Goal: Navigation & Orientation: Find specific page/section

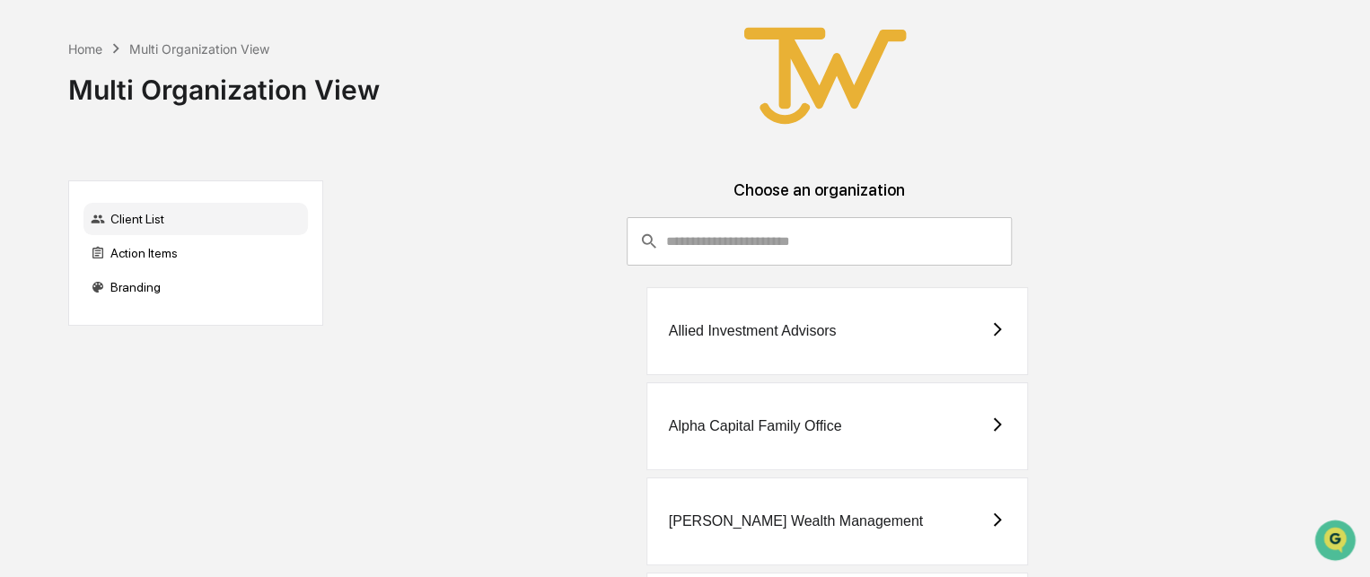
click at [711, 331] on div "Allied Investment Advisors" at bounding box center [753, 331] width 168 height 16
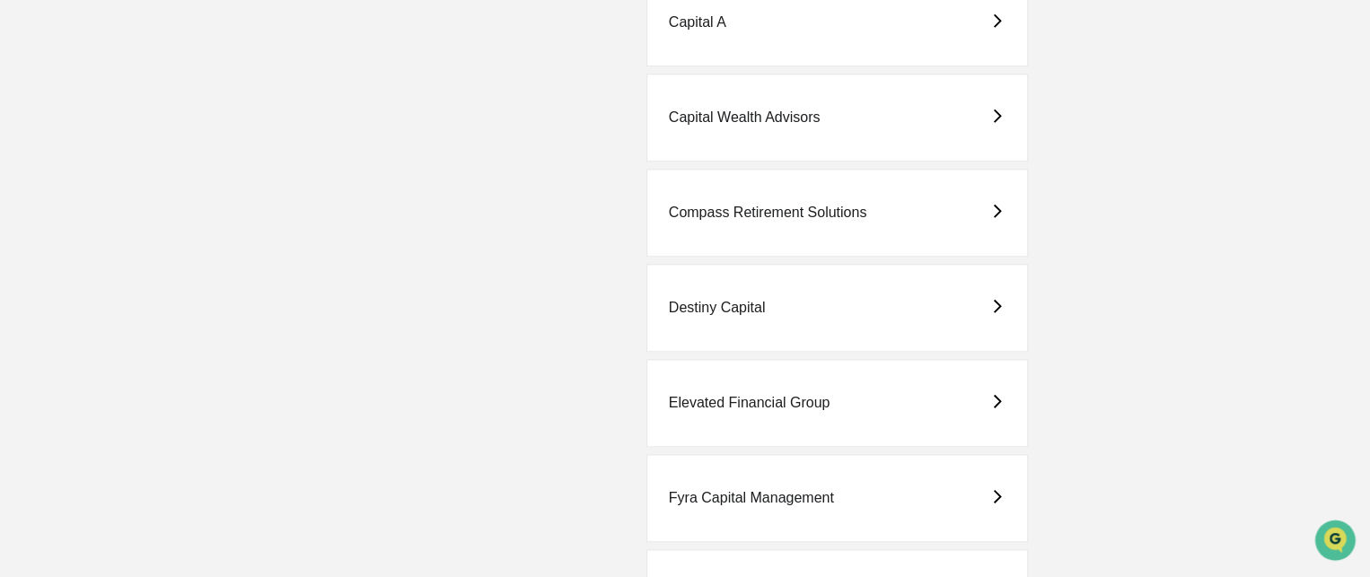
scroll to position [898, 0]
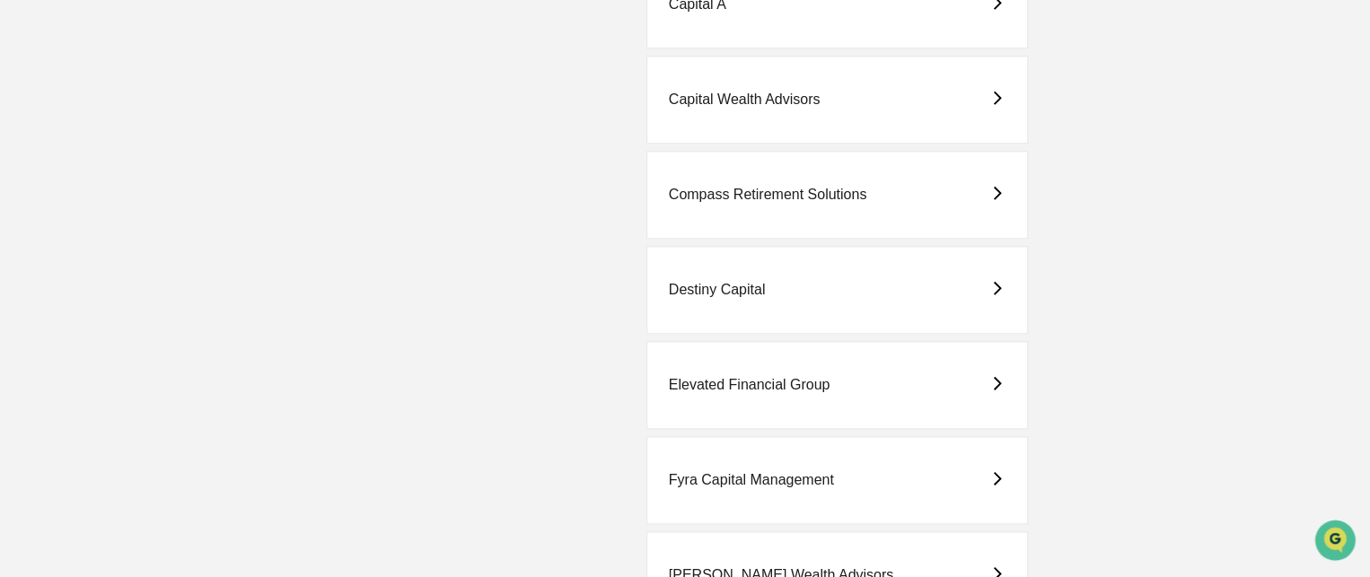
click at [748, 472] on div "Fyra Capital Management" at bounding box center [751, 480] width 165 height 16
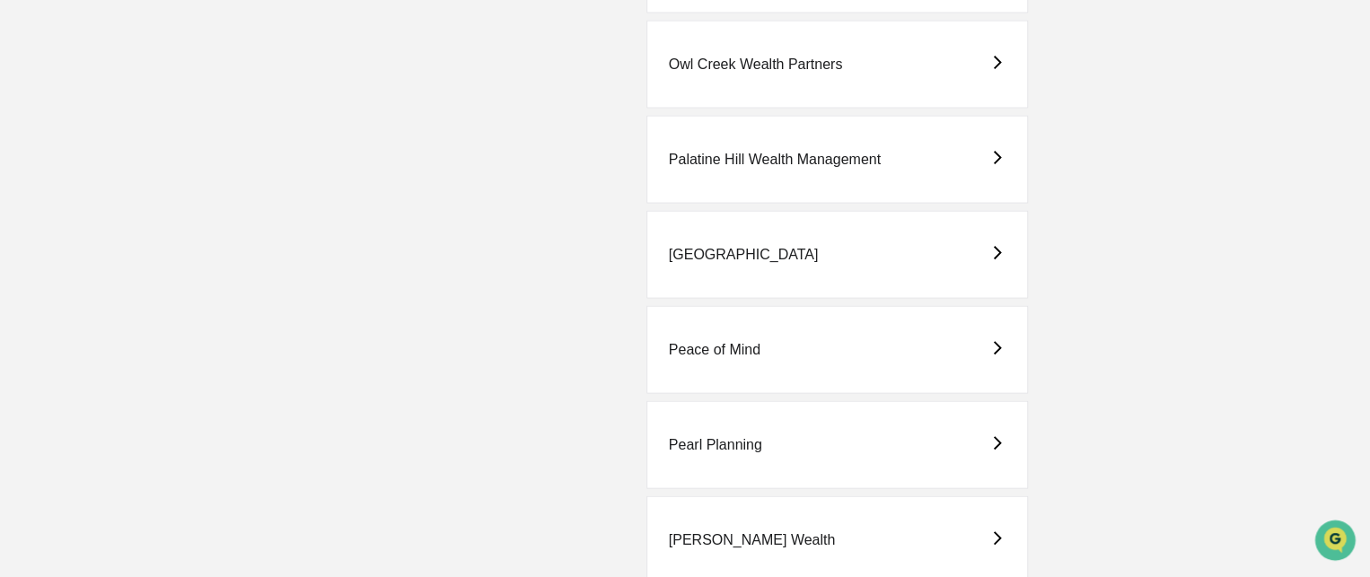
scroll to position [1886, 0]
click at [717, 341] on div "Peace of Mind" at bounding box center [715, 349] width 92 height 16
